Goal: Find specific fact: Find specific fact

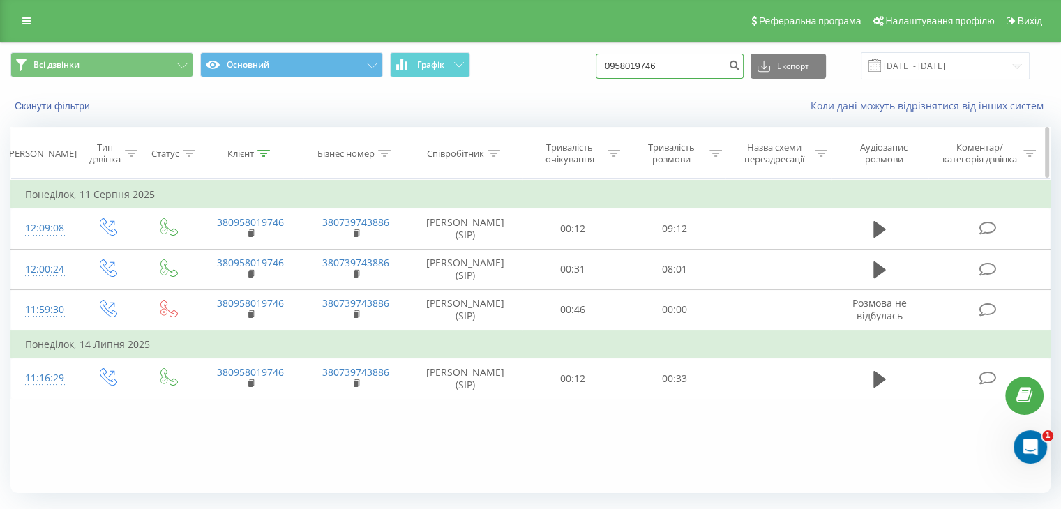
drag, startPoint x: 694, startPoint y: 62, endPoint x: 126, endPoint y: 128, distance: 571.4
click at [162, 126] on div "Всі дзвінки Основний Графік 0958019746 Експорт .csv .xls .xlsx 21.05.2025 - 21.…" at bounding box center [530, 294] width 1040 height 502
paste input "638095580"
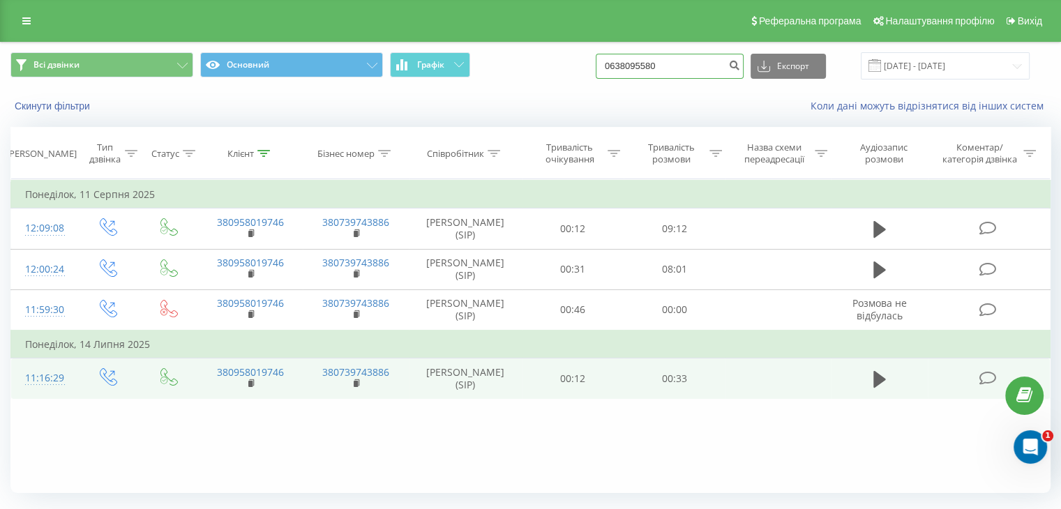
type input "0638095580"
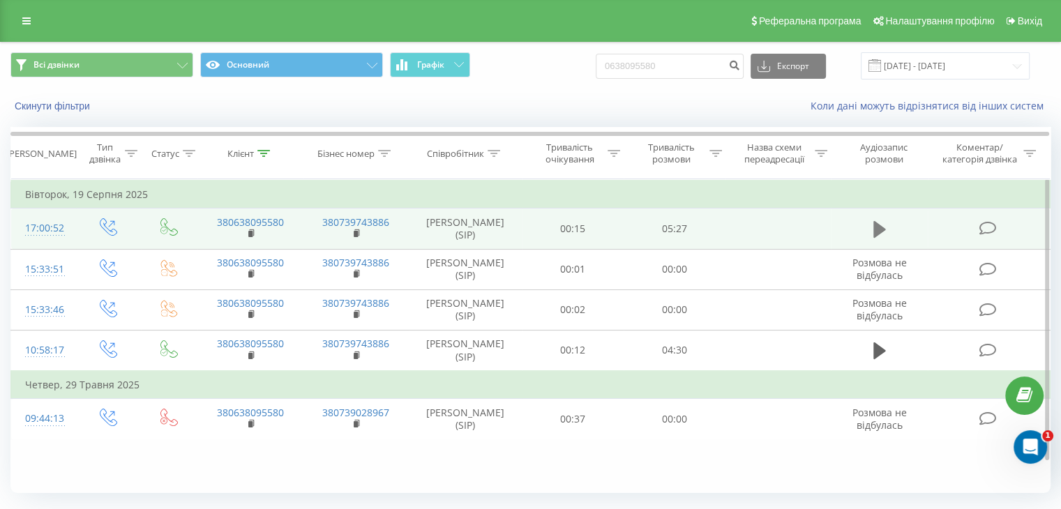
click at [878, 225] on icon at bounding box center [879, 229] width 13 height 17
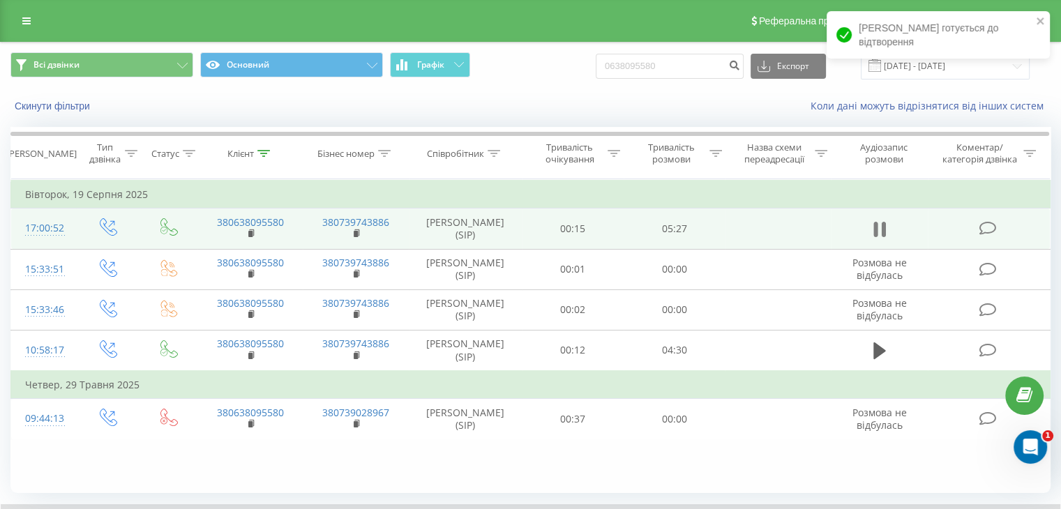
click at [880, 230] on icon at bounding box center [879, 230] width 13 height 20
click at [987, 226] on icon at bounding box center [986, 228] width 17 height 15
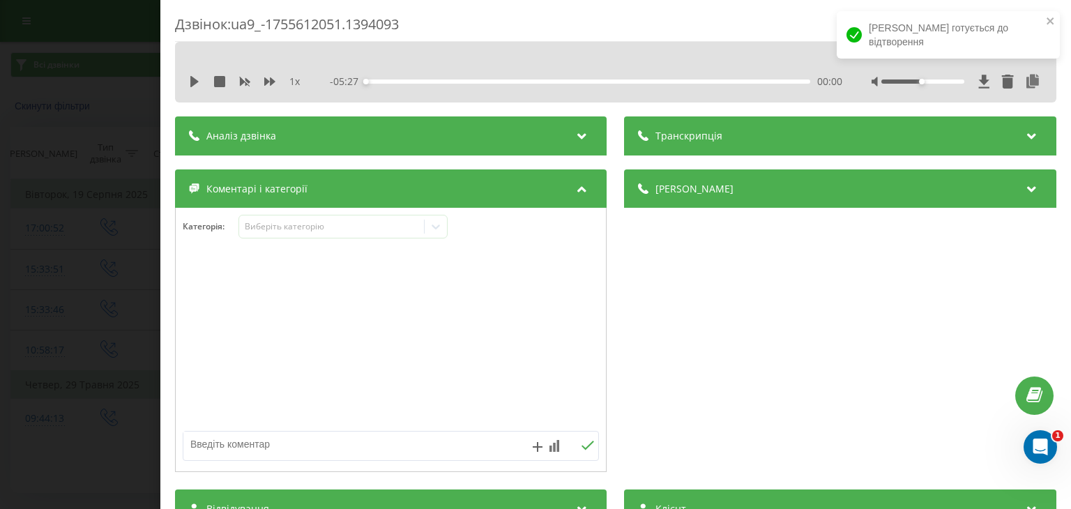
drag, startPoint x: 1022, startPoint y: 77, endPoint x: 1007, endPoint y: 82, distance: 16.3
click at [1025, 77] on icon at bounding box center [1033, 82] width 17 height 14
